Goal: Task Accomplishment & Management: Manage account settings

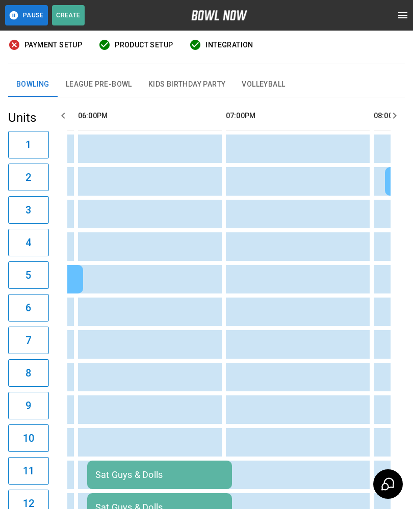
scroll to position [0, 1331]
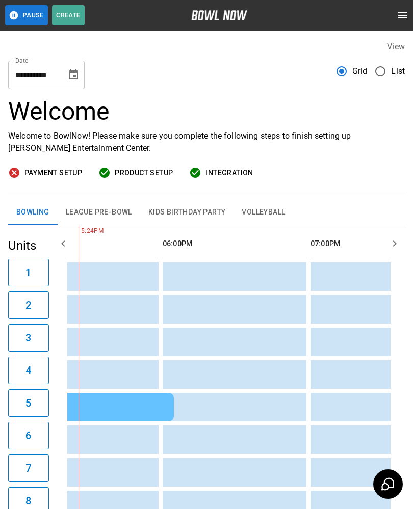
scroll to position [0, 1200]
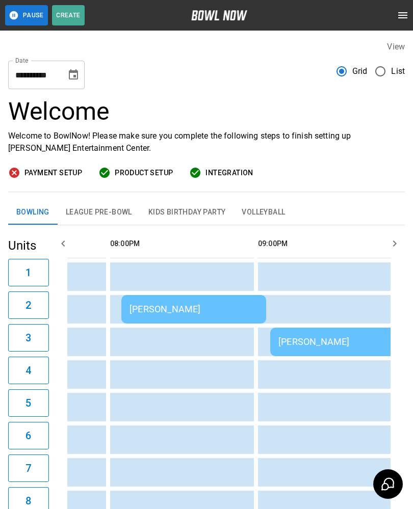
click at [184, 290] on td "sticky table" at bounding box center [174, 276] width 33 height 29
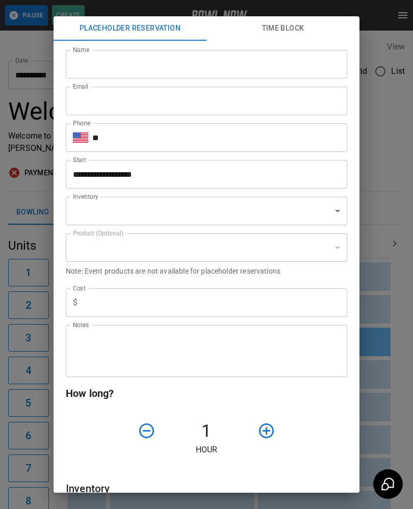
click at [160, 303] on input "text" at bounding box center [215, 302] width 266 height 29
type input "**********"
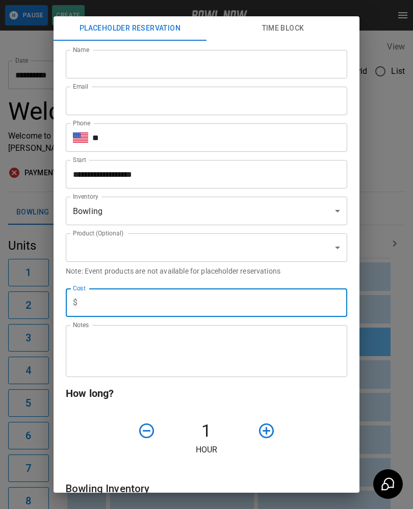
click at [28, 37] on div "**********" at bounding box center [206, 254] width 413 height 509
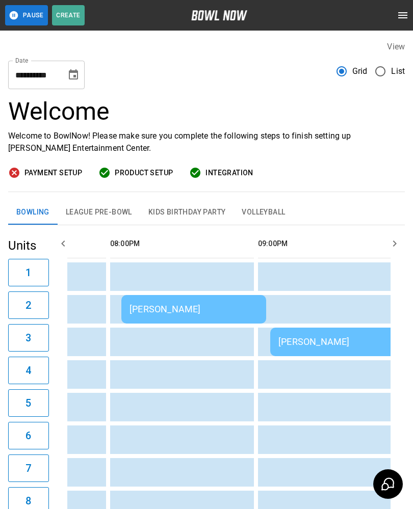
click at [182, 304] on div "[PERSON_NAME]" at bounding box center [193, 309] width 128 height 11
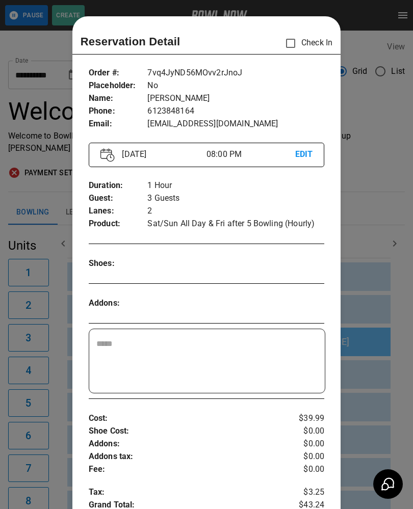
click at [378, 199] on div at bounding box center [206, 254] width 413 height 509
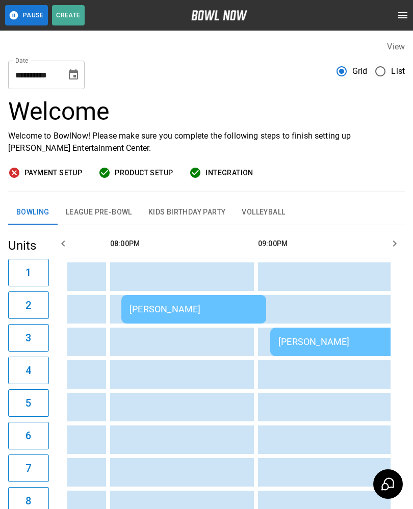
click at [318, 347] on div "[PERSON_NAME]" at bounding box center [416, 341] width 277 height 11
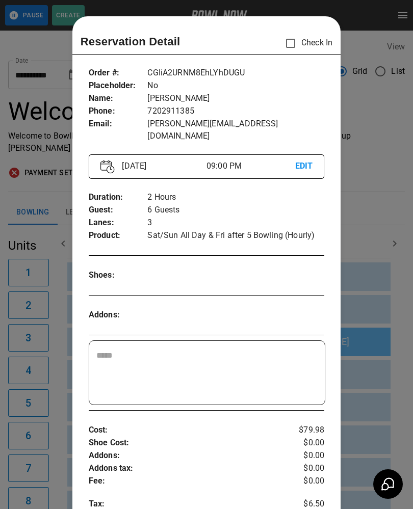
click at [318, 347] on div "​" at bounding box center [207, 373] width 236 height 64
click at [377, 189] on div at bounding box center [206, 254] width 413 height 509
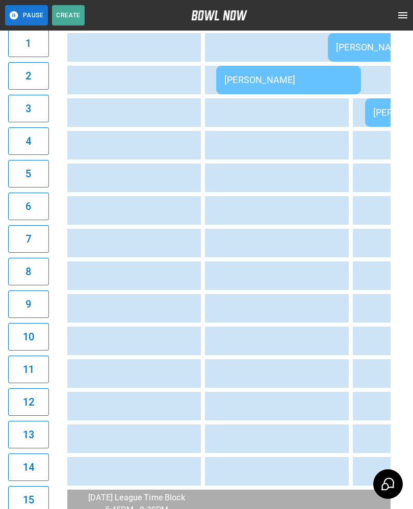
scroll to position [0, 1520]
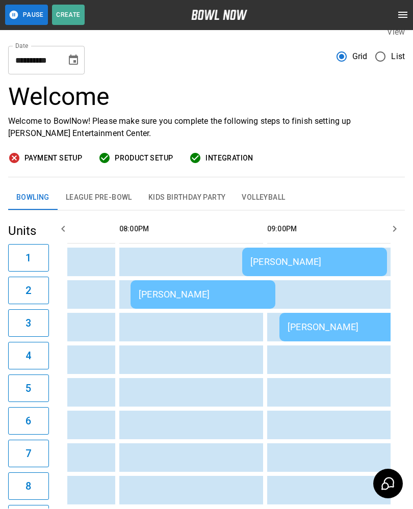
click at [280, 349] on td "sticky table" at bounding box center [295, 360] width 33 height 29
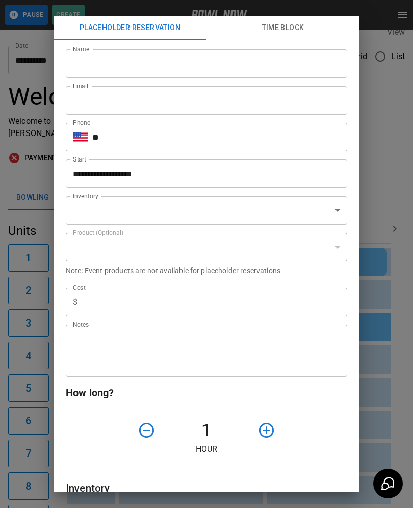
scroll to position [15, 0]
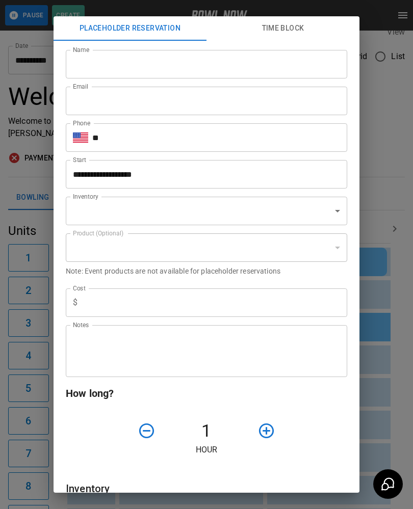
type input "**********"
click at [381, 362] on div "**********" at bounding box center [206, 254] width 413 height 509
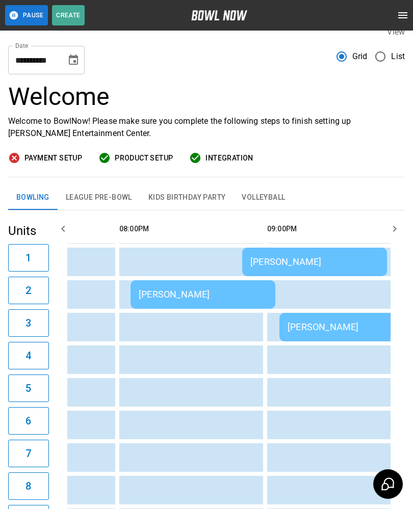
scroll to position [0, 0]
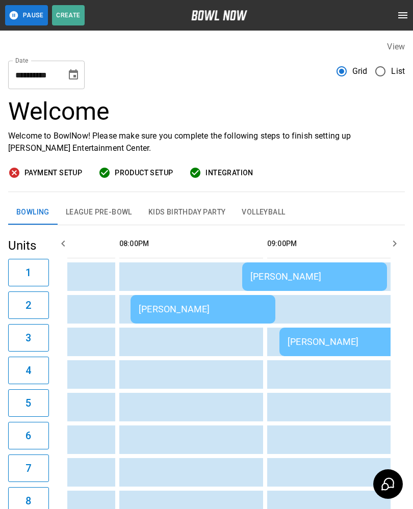
click at [70, 75] on icon "Choose date, selected date is Oct 11, 2025" at bounding box center [73, 74] width 9 height 10
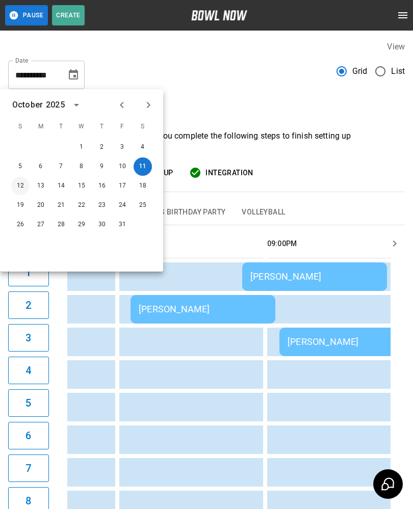
click at [22, 182] on button "12" at bounding box center [20, 186] width 18 height 18
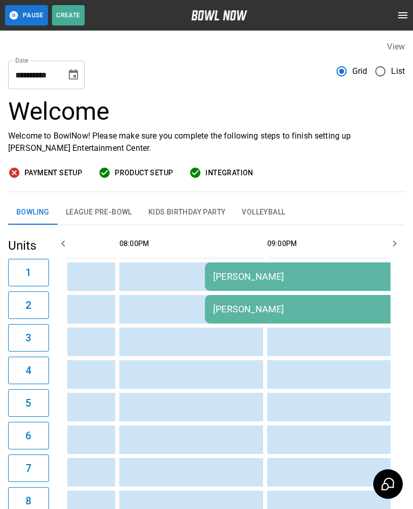
type input "**********"
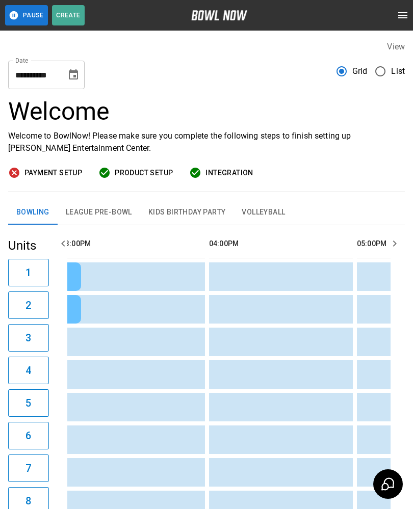
scroll to position [0, 783]
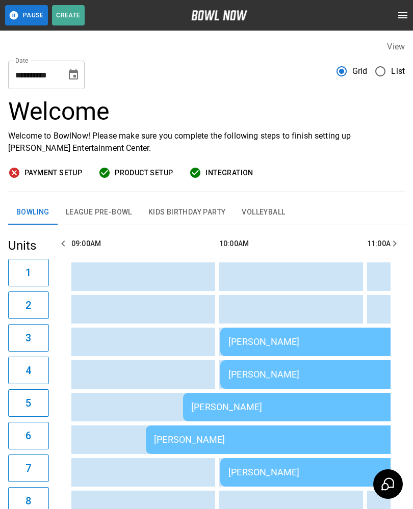
click at [104, 209] on button "League Pre-Bowl" at bounding box center [99, 212] width 83 height 24
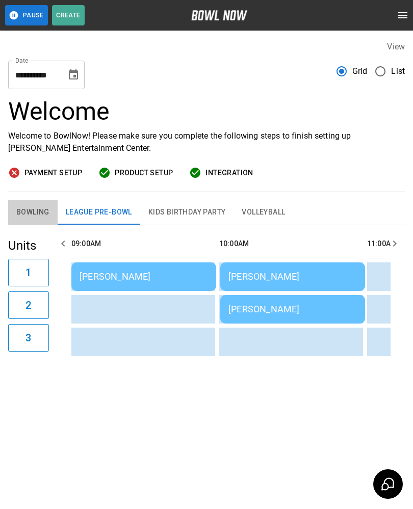
click at [33, 217] on button "Bowling" at bounding box center [32, 212] width 49 height 24
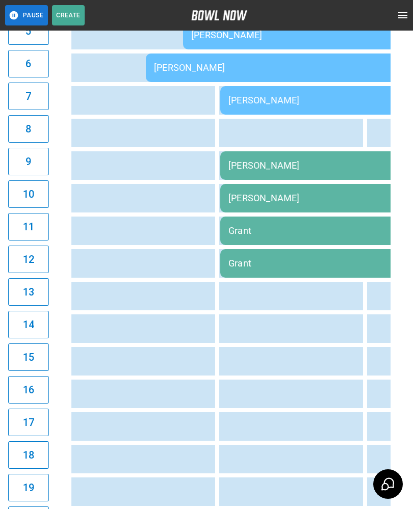
click at [284, 173] on td "[PERSON_NAME]" at bounding box center [367, 165] width 294 height 29
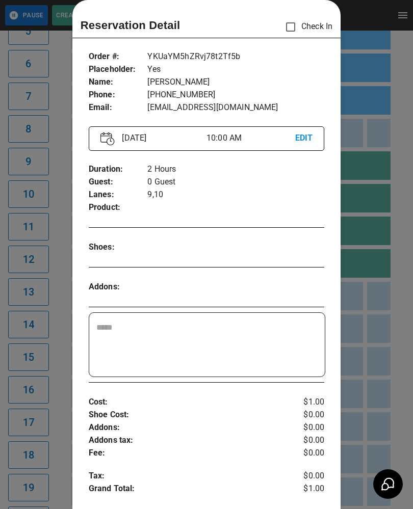
click at [380, 298] on div at bounding box center [206, 254] width 413 height 509
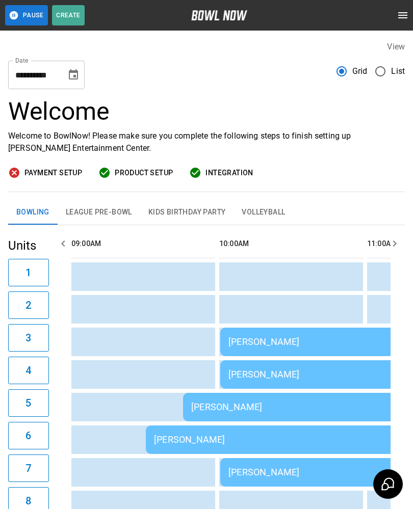
click at [104, 211] on button "League Pre-Bowl" at bounding box center [99, 212] width 83 height 24
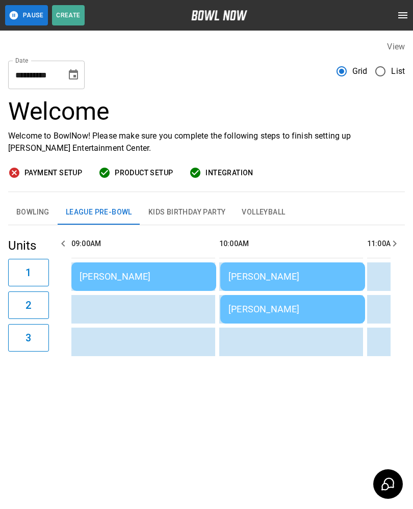
click at [57, 168] on span "Payment Setup" at bounding box center [53, 173] width 58 height 13
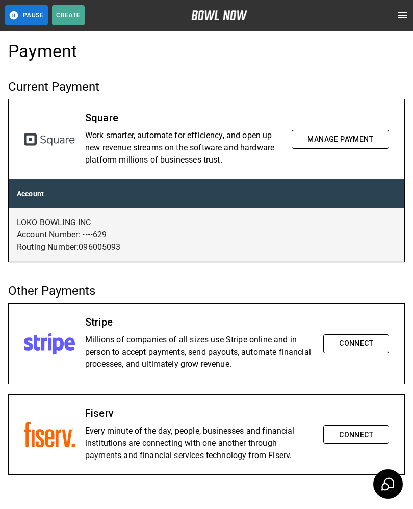
click at [401, 14] on icon "open drawer" at bounding box center [402, 15] width 12 height 12
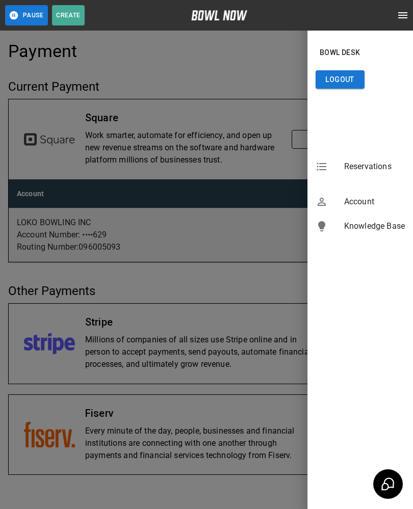
click at [376, 164] on span "Reservations" at bounding box center [374, 167] width 61 height 12
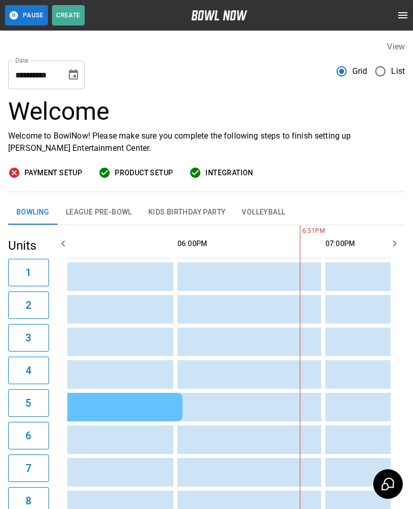
click at [80, 71] on button "Choose date, selected date is Oct 11, 2025" at bounding box center [73, 75] width 20 height 20
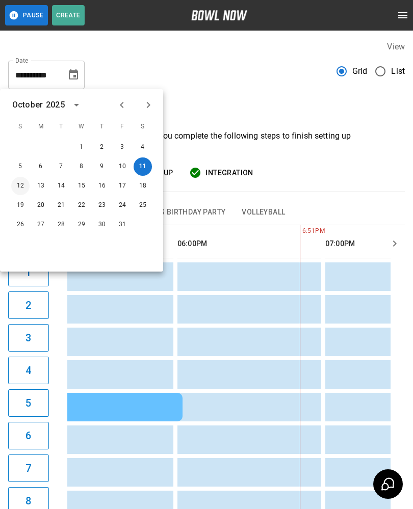
click at [21, 183] on button "12" at bounding box center [20, 186] width 18 height 18
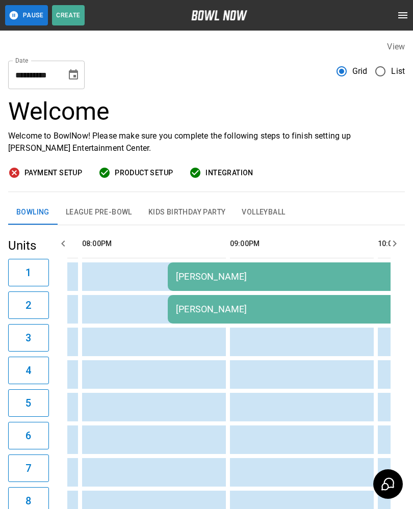
click at [226, 280] on div "[PERSON_NAME]" at bounding box center [314, 276] width 277 height 11
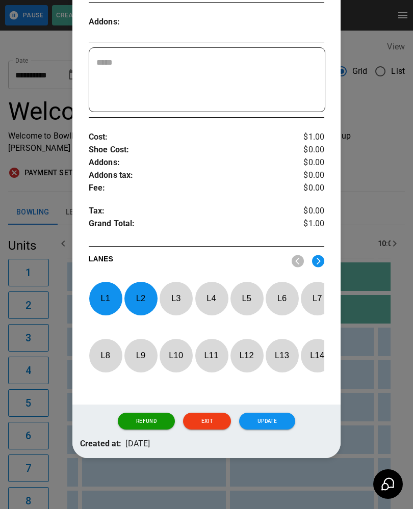
click at [392, 194] on div at bounding box center [206, 254] width 413 height 509
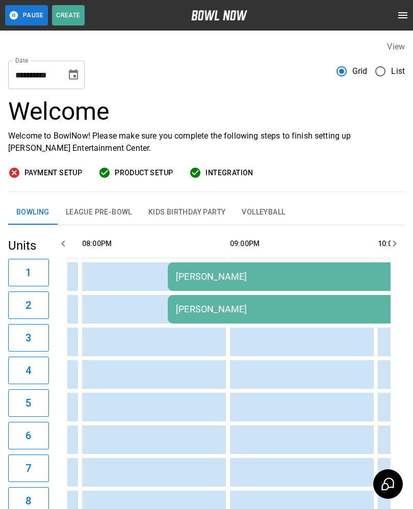
click at [241, 267] on td "[PERSON_NAME]" at bounding box center [315, 276] width 294 height 29
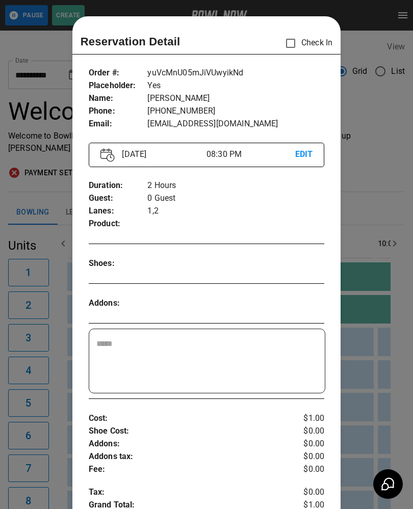
click at [373, 198] on div at bounding box center [206, 254] width 413 height 509
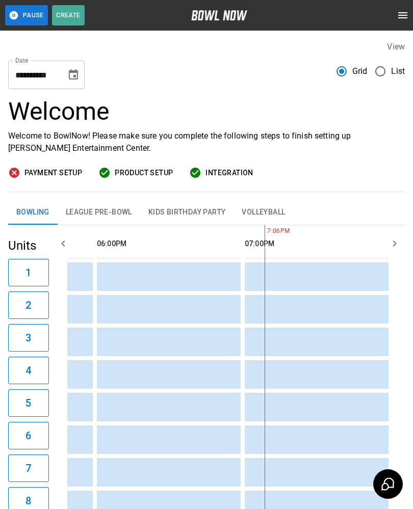
scroll to position [0, 1242]
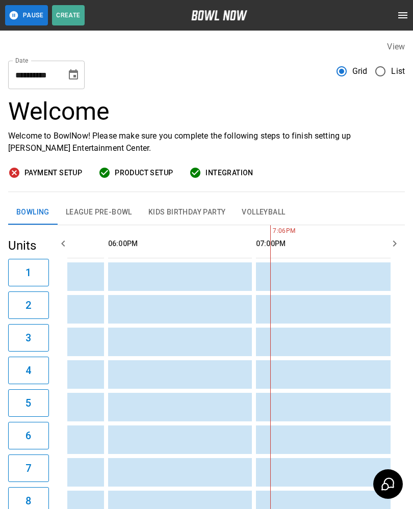
click at [71, 79] on icon "Choose date, selected date is Oct 12, 2025" at bounding box center [73, 74] width 9 height 10
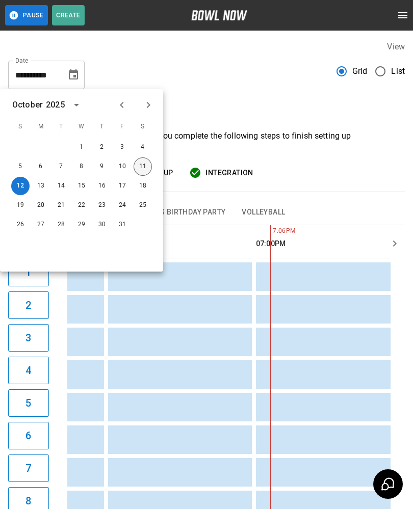
click at [144, 160] on button "11" at bounding box center [143, 166] width 18 height 18
type input "**********"
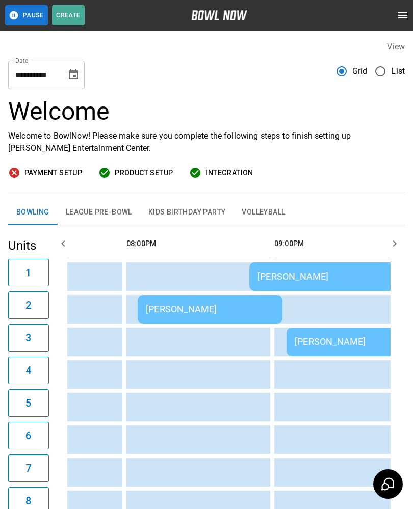
click at [285, 270] on td "[PERSON_NAME]" at bounding box center [321, 276] width 145 height 29
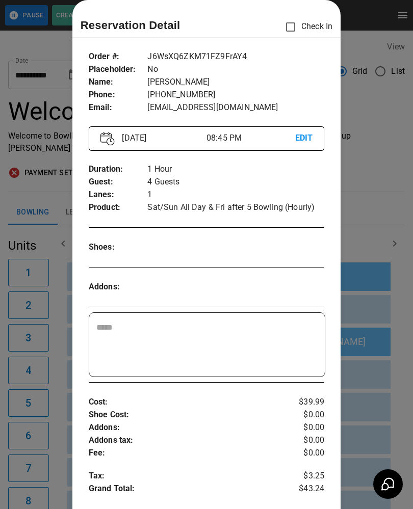
click at [380, 184] on div at bounding box center [206, 254] width 413 height 509
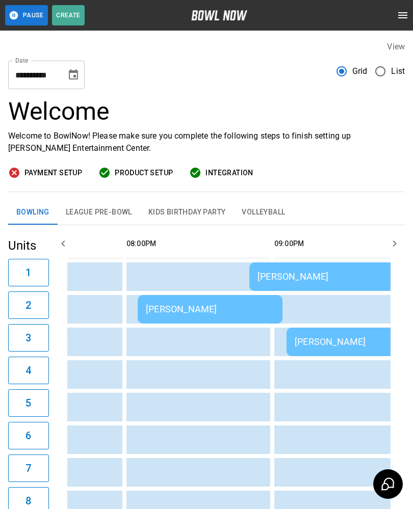
click at [203, 311] on div "[PERSON_NAME]" at bounding box center [210, 309] width 128 height 11
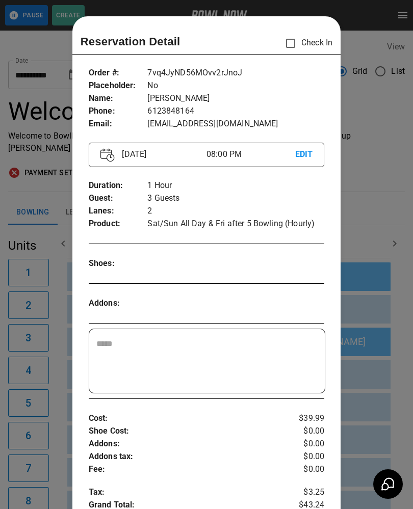
click at [202, 329] on div "​" at bounding box center [207, 361] width 236 height 64
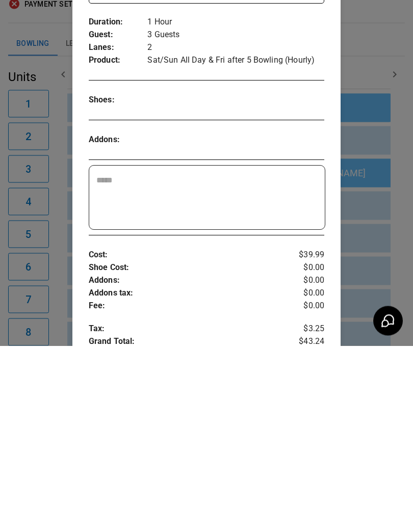
click at [380, 47] on div at bounding box center [206, 254] width 413 height 509
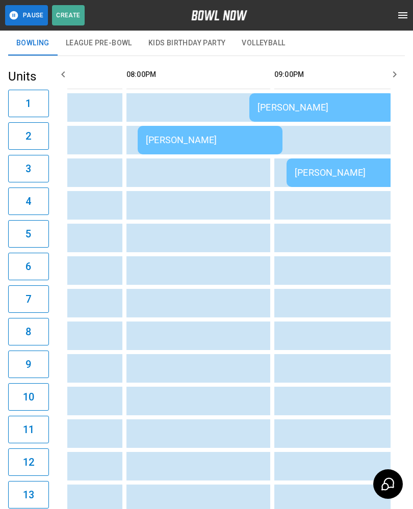
click at [277, 115] on td "[PERSON_NAME]" at bounding box center [321, 107] width 145 height 29
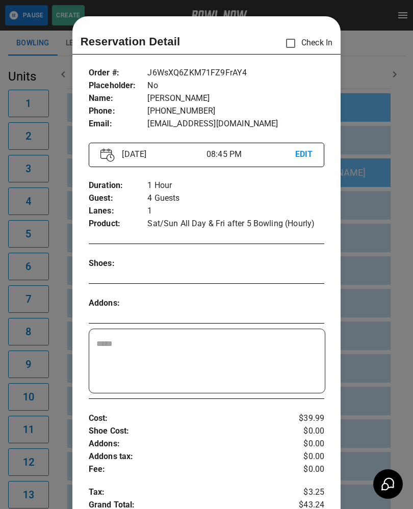
click at [378, 80] on div at bounding box center [206, 254] width 413 height 509
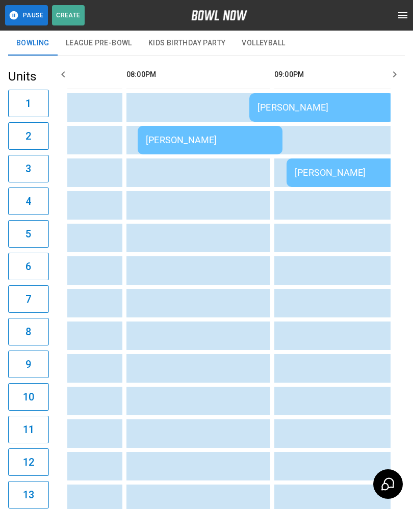
click at [359, 52] on div "Bowling League Pre-Bowl Kids Birthday Party Volleyball" at bounding box center [206, 43] width 396 height 24
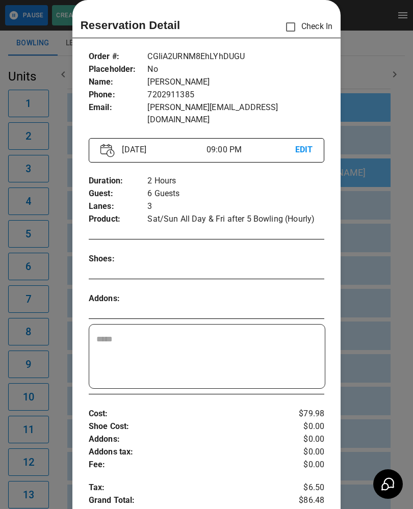
click at [356, 51] on div at bounding box center [206, 254] width 413 height 509
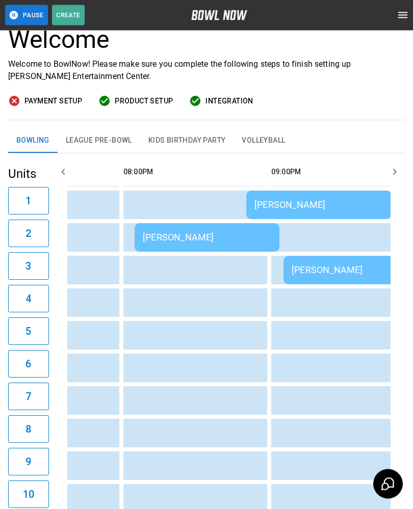
scroll to position [72, 0]
click at [249, 230] on td "[PERSON_NAME]" at bounding box center [207, 237] width 145 height 29
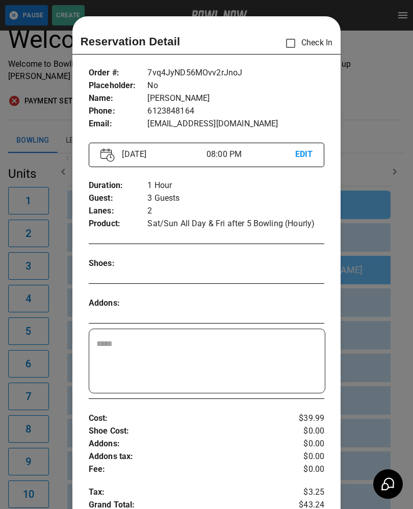
scroll to position [16, 0]
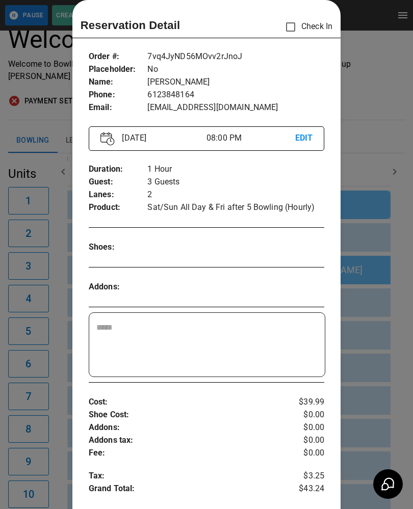
click at [382, 254] on div at bounding box center [206, 254] width 413 height 509
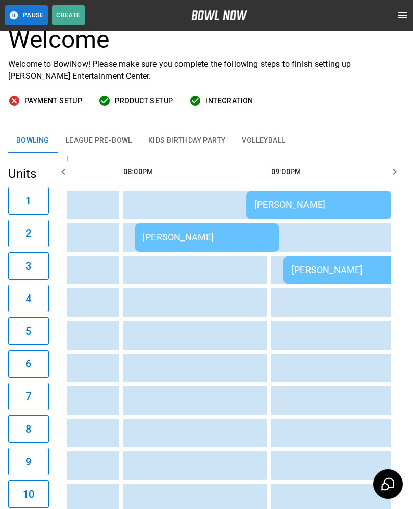
click at [338, 201] on div "[PERSON_NAME]" at bounding box center [318, 204] width 128 height 11
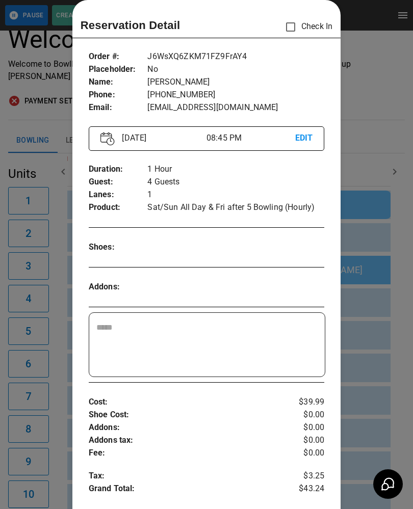
click at [376, 233] on div at bounding box center [206, 254] width 413 height 509
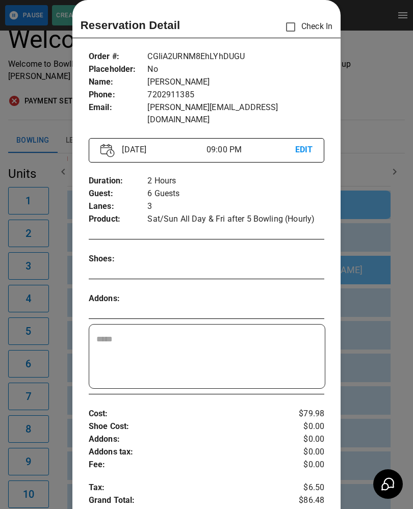
click at [395, 258] on div at bounding box center [206, 254] width 413 height 509
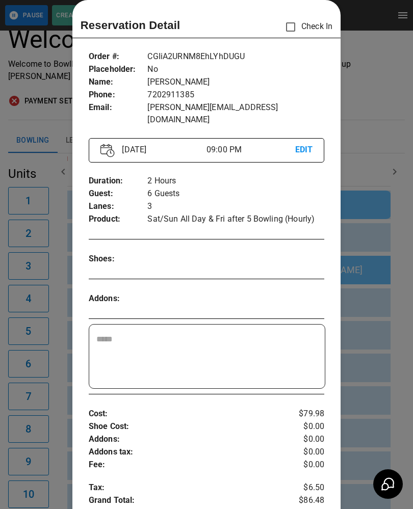
click at [376, 257] on div at bounding box center [206, 254] width 413 height 509
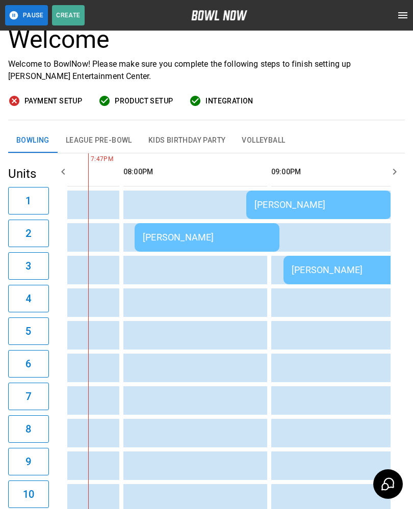
click at [236, 236] on div "[PERSON_NAME]" at bounding box center [207, 237] width 128 height 11
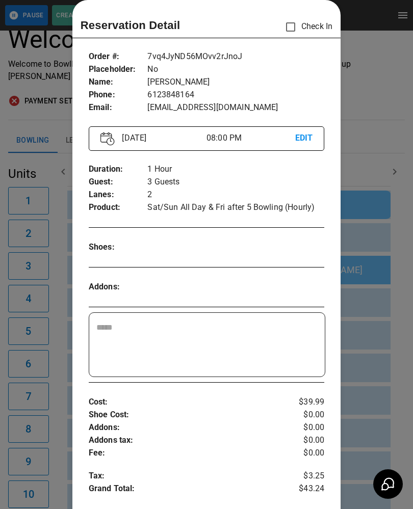
scroll to position [9, 0]
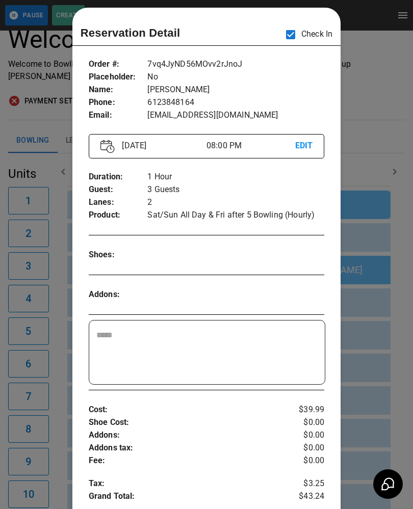
click at [373, 338] on div at bounding box center [206, 254] width 413 height 509
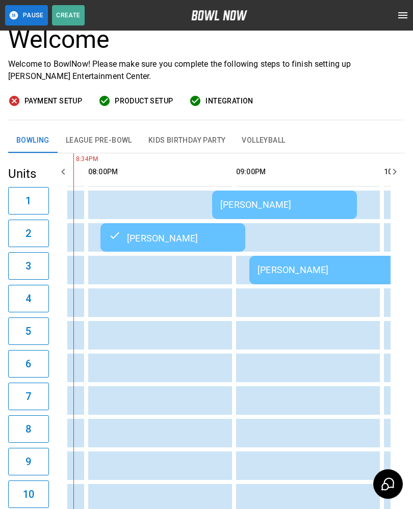
scroll to position [0, 1609]
click at [270, 204] on div "[PERSON_NAME]" at bounding box center [283, 204] width 128 height 11
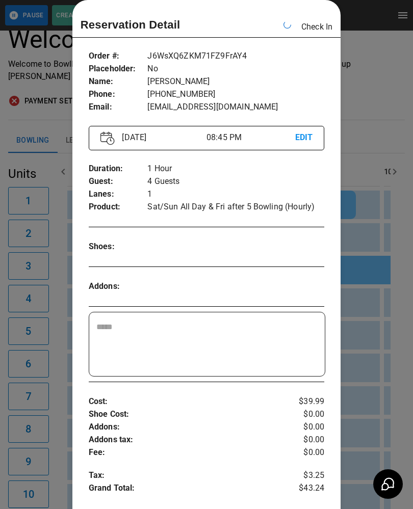
scroll to position [0, 1626]
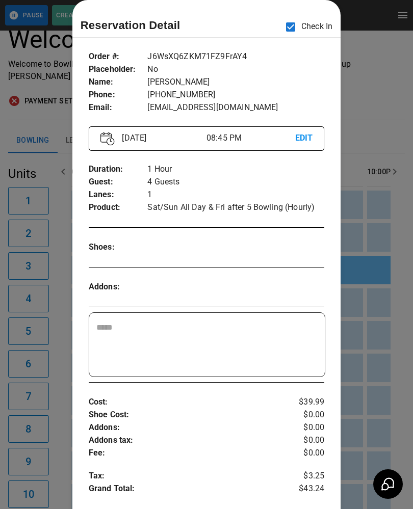
click at [381, 81] on div at bounding box center [206, 254] width 413 height 509
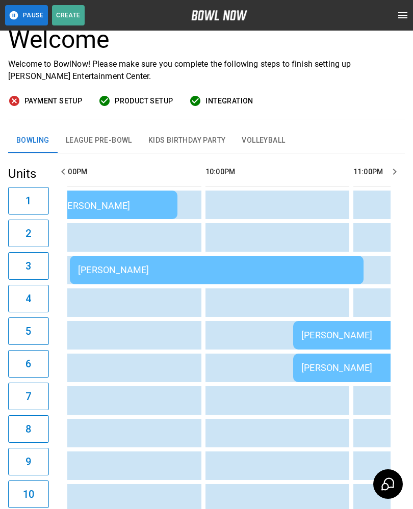
scroll to position [0, 1822]
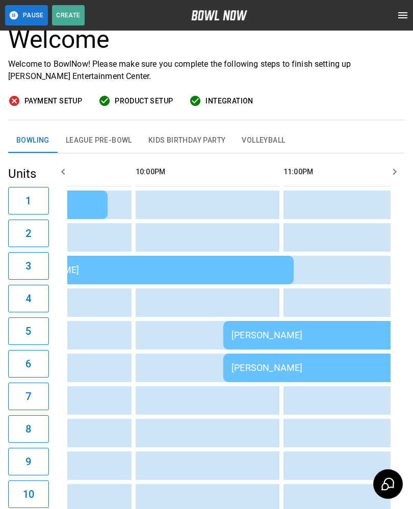
click at [262, 333] on div "[PERSON_NAME]" at bounding box center [369, 335] width 277 height 11
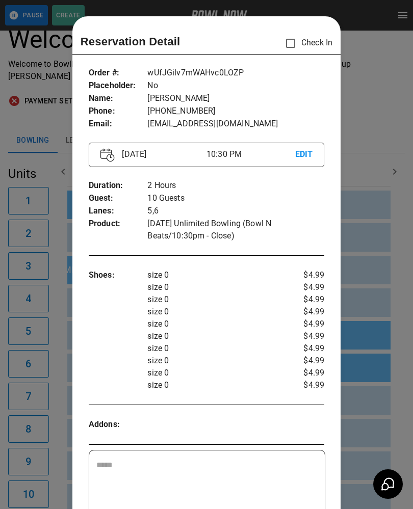
scroll to position [16, 0]
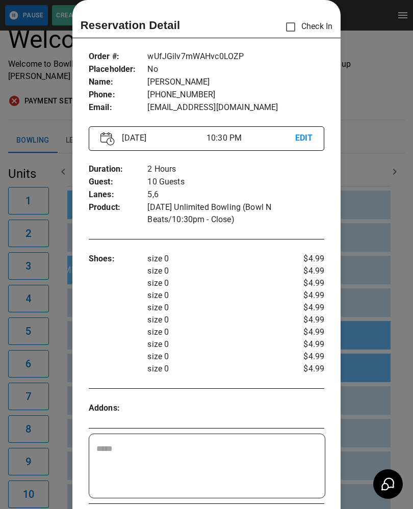
click at [360, 181] on div at bounding box center [206, 254] width 413 height 509
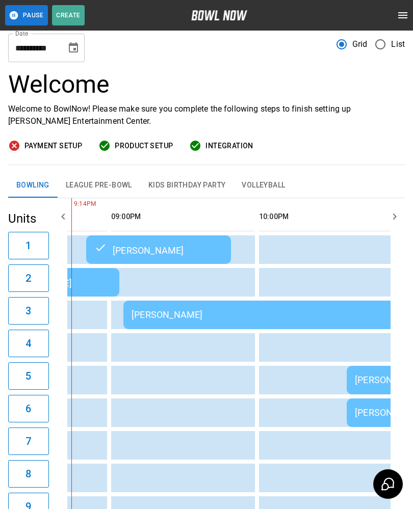
scroll to position [0, 1717]
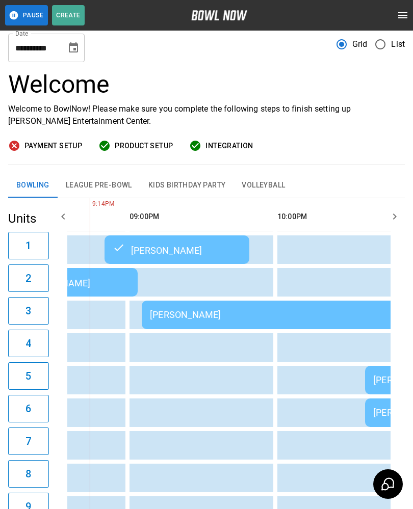
click at [226, 316] on div "[PERSON_NAME]" at bounding box center [288, 314] width 277 height 11
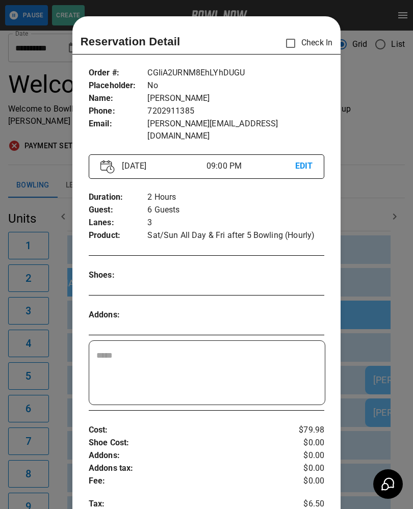
scroll to position [16, 0]
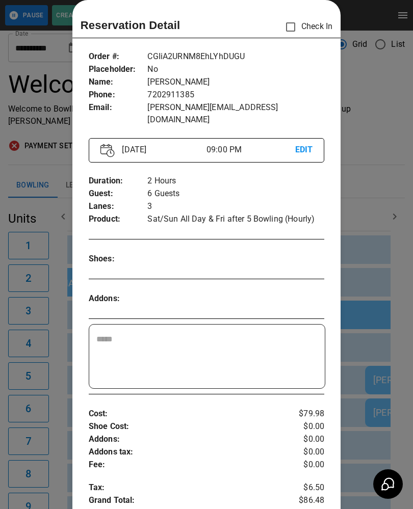
click at [382, 81] on div at bounding box center [206, 254] width 413 height 509
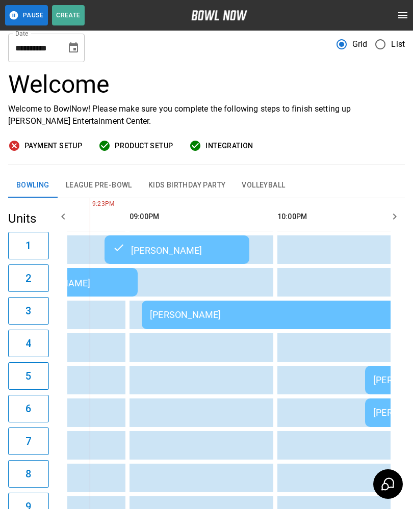
click at [183, 316] on div "[PERSON_NAME]" at bounding box center [288, 314] width 277 height 11
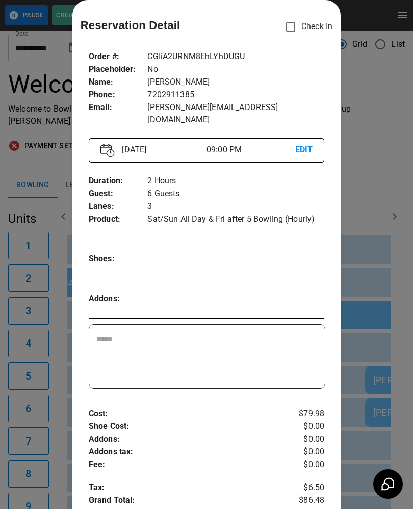
click at [382, 196] on div at bounding box center [206, 254] width 413 height 509
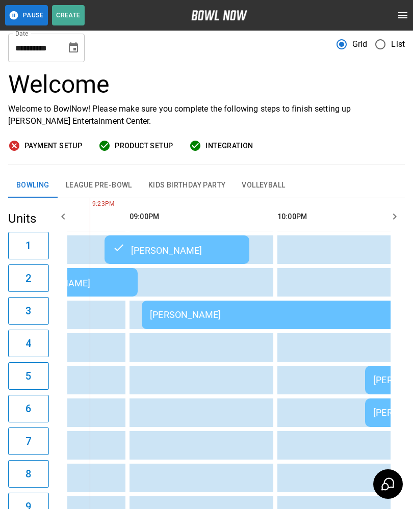
scroll to position [0, 0]
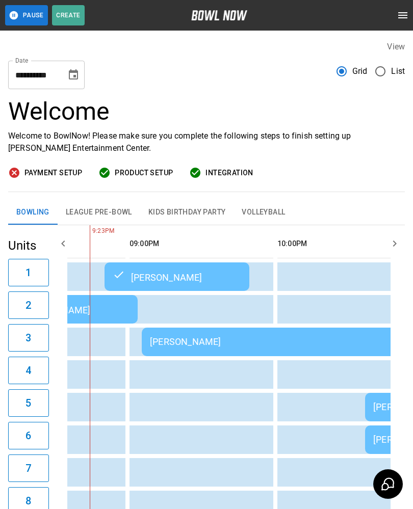
click at [192, 339] on div "[PERSON_NAME]" at bounding box center [288, 341] width 277 height 11
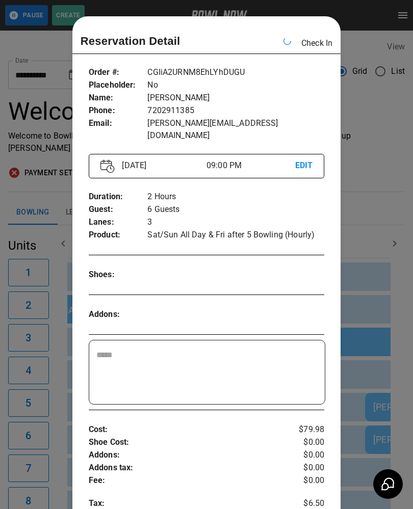
scroll to position [0, 1773]
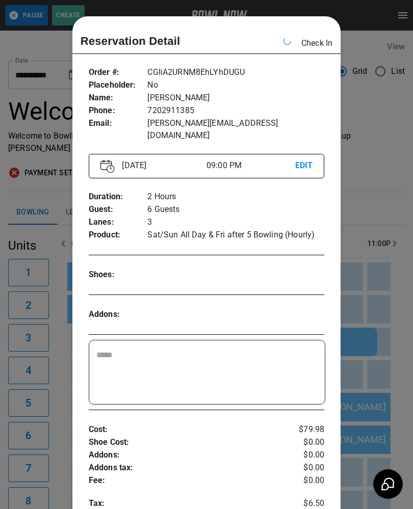
click at [381, 171] on div at bounding box center [206, 254] width 413 height 509
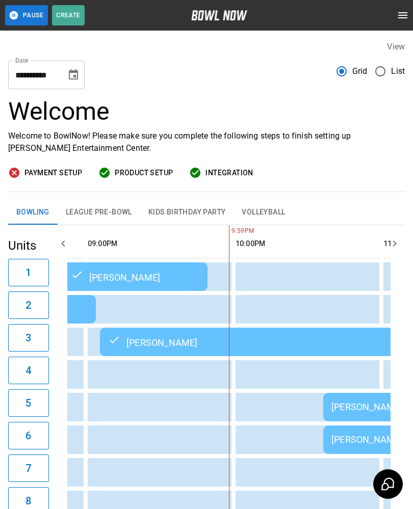
scroll to position [0, 1756]
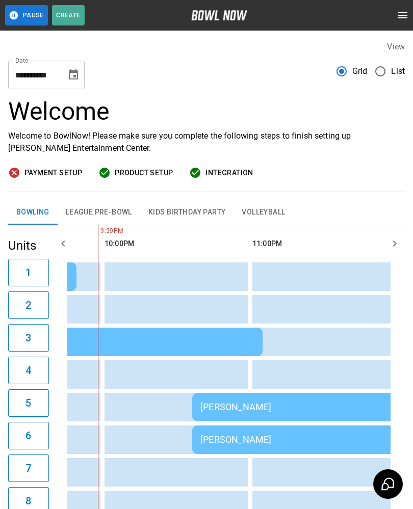
click at [243, 408] on div "[PERSON_NAME]" at bounding box center [338, 407] width 277 height 11
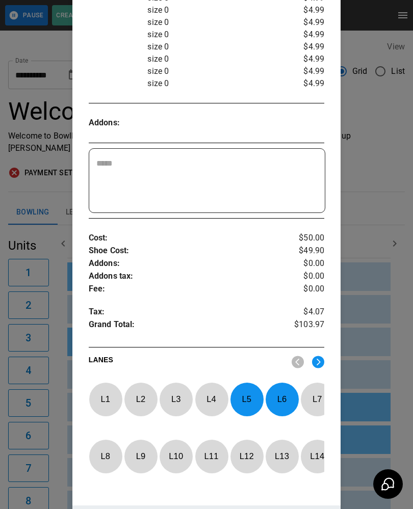
scroll to position [299, 0]
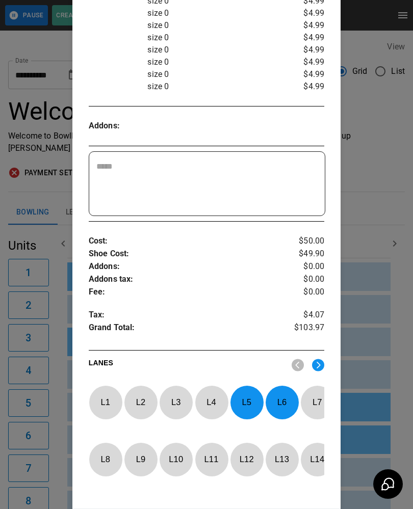
click at [364, 187] on div at bounding box center [206, 254] width 413 height 509
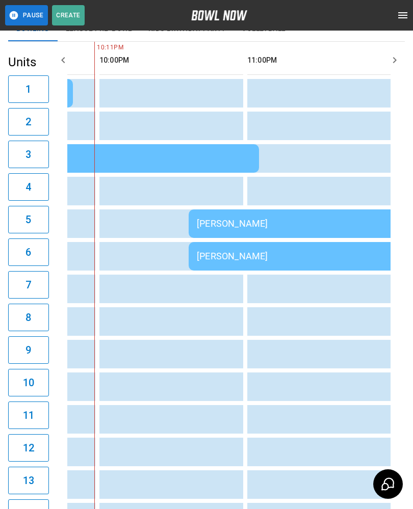
scroll to position [0, 1893]
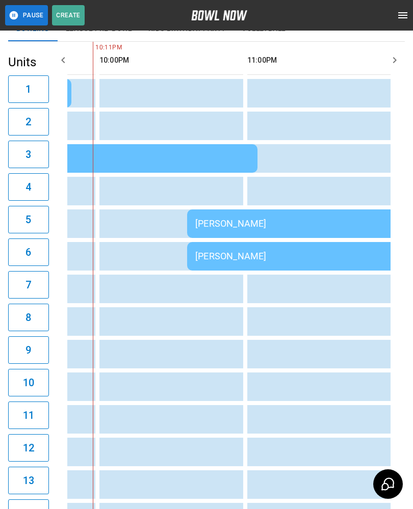
click at [251, 223] on div "[PERSON_NAME]" at bounding box center [333, 223] width 277 height 11
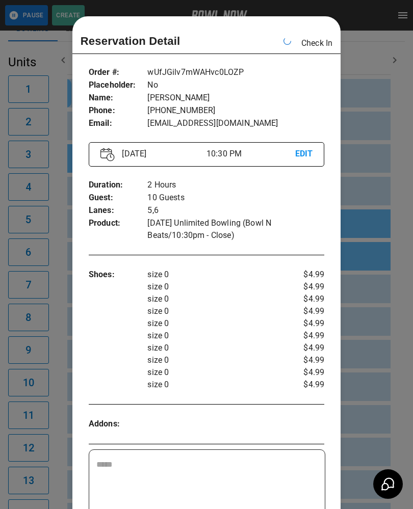
scroll to position [0, 1921]
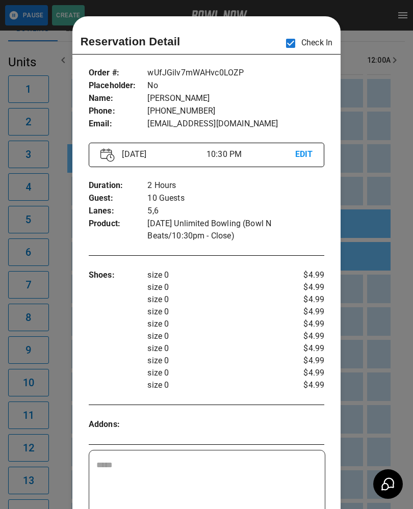
click at [380, 334] on div at bounding box center [206, 254] width 413 height 509
